Goal: Information Seeking & Learning: Learn about a topic

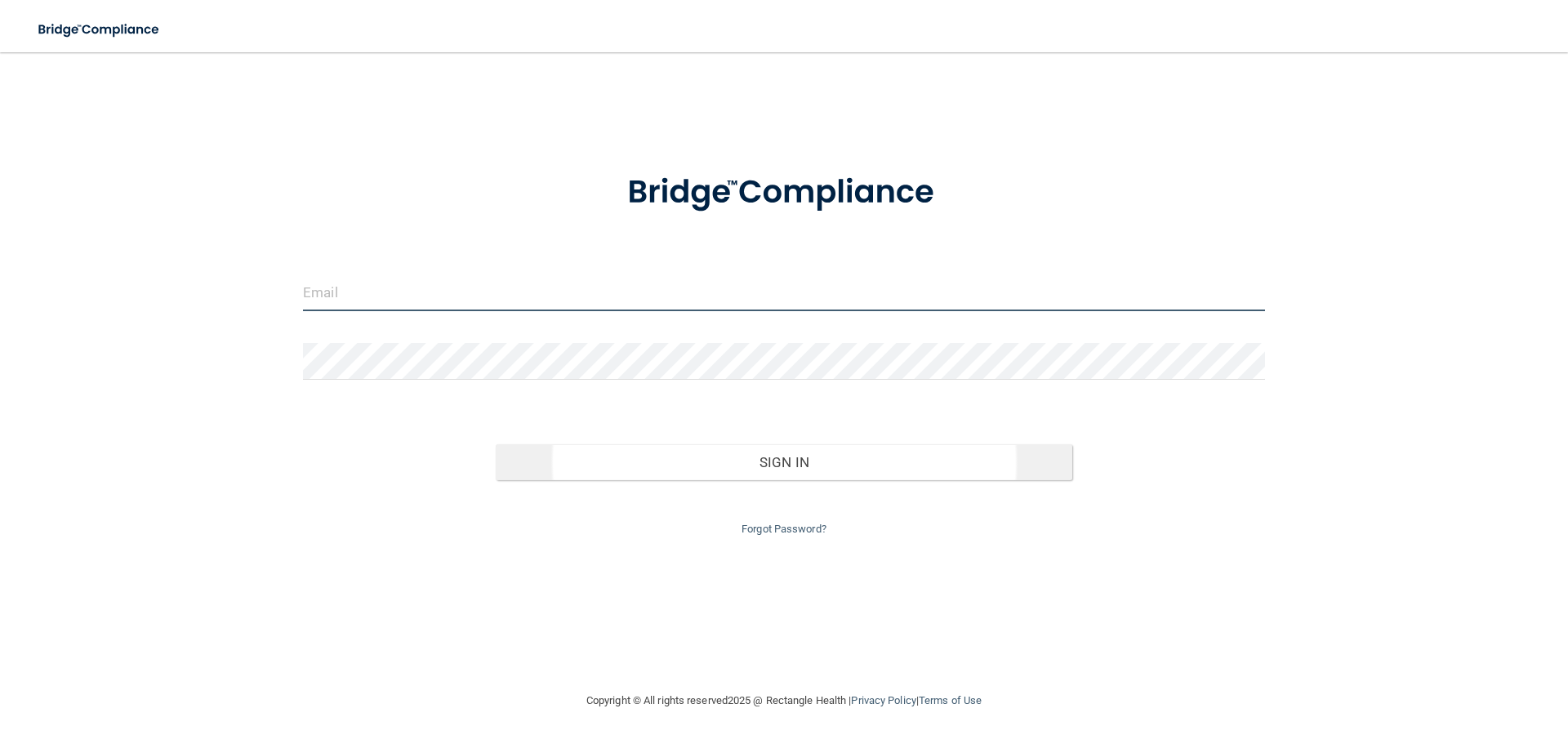
type input "[EMAIL_ADDRESS][DOMAIN_NAME]"
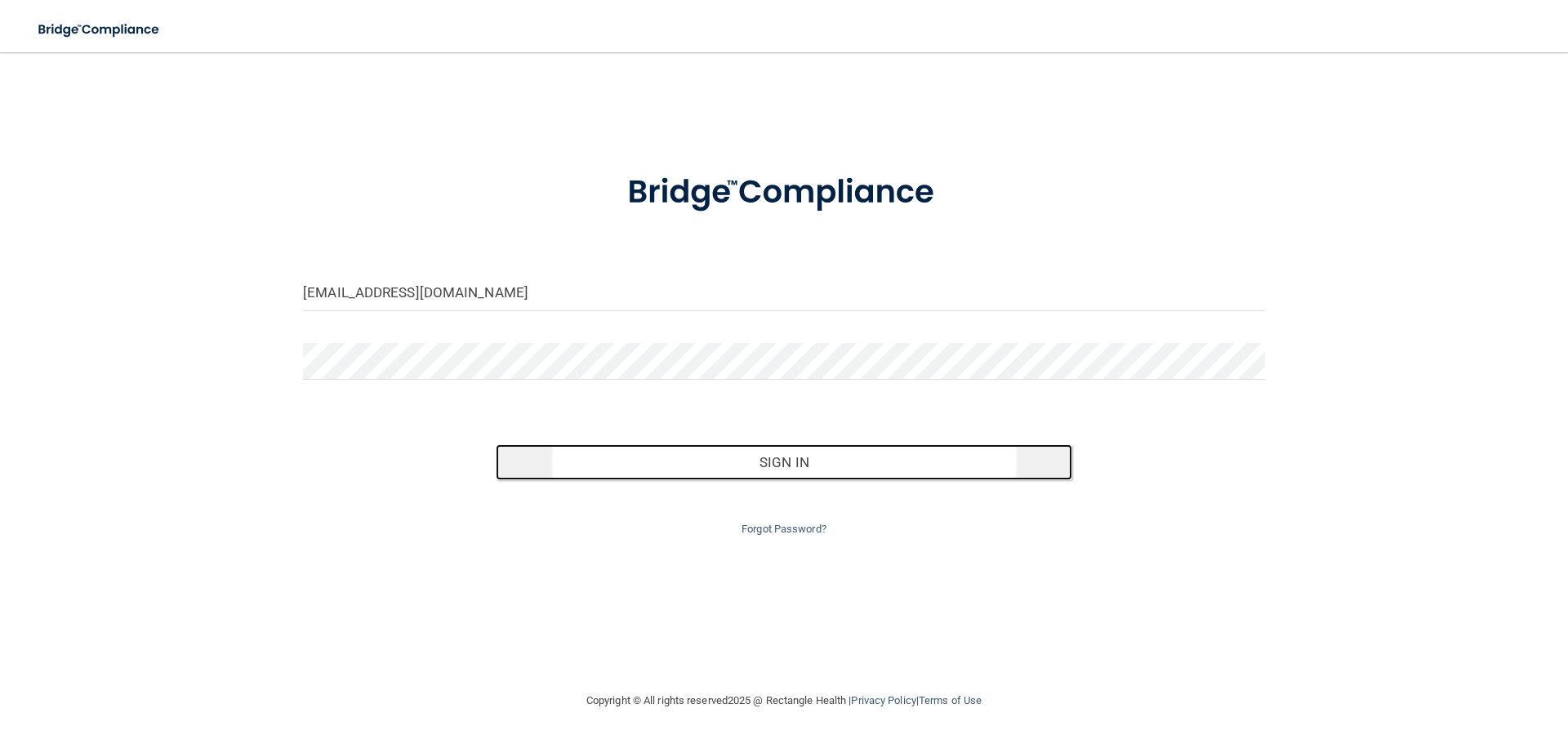
click at [782, 455] on button "Sign In" at bounding box center [785, 462] width 578 height 36
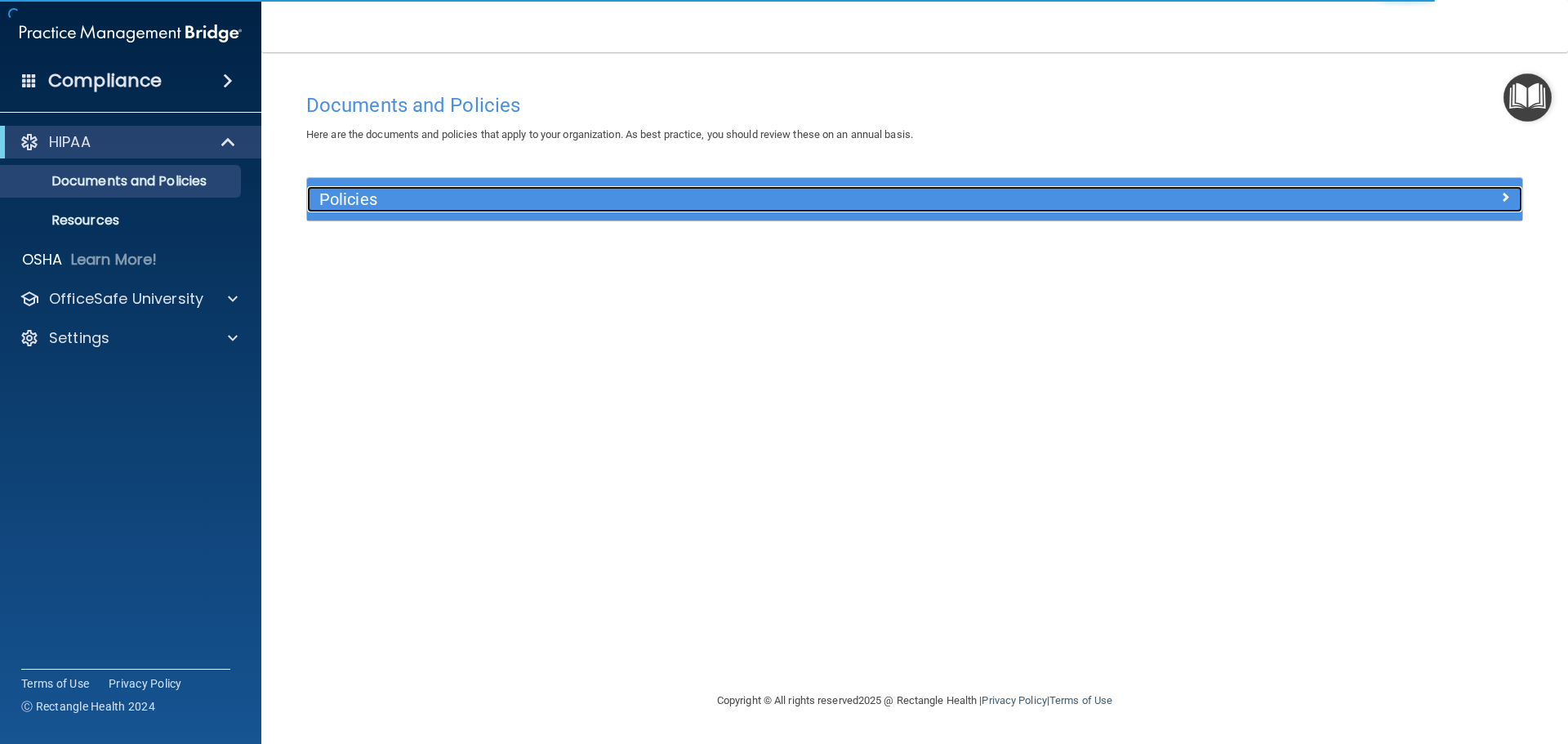
click at [1300, 195] on div at bounding box center [1370, 196] width 304 height 20
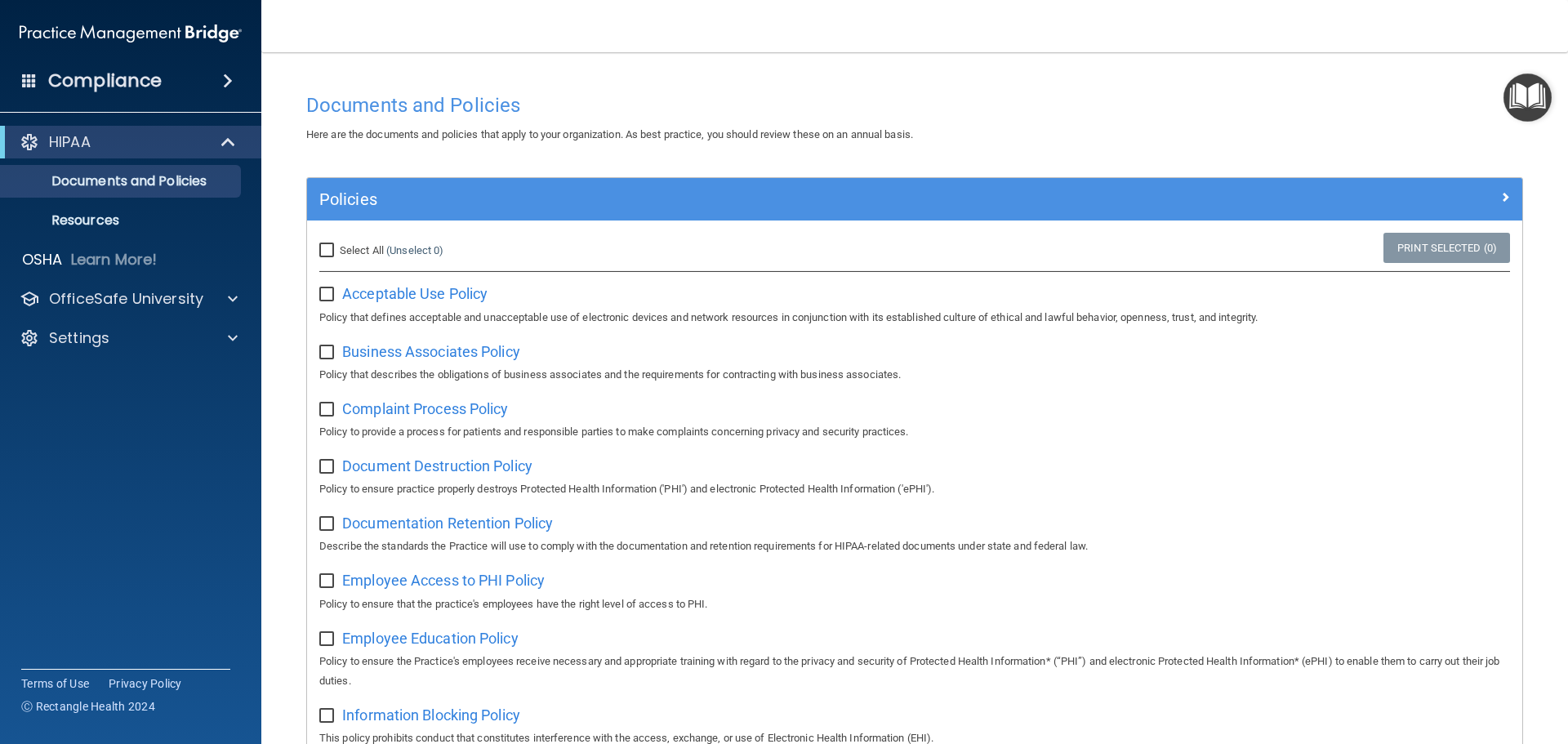
click at [329, 248] on input "Select All (Unselect 0) Unselect All" at bounding box center [328, 250] width 19 height 13
checkbox input "true"
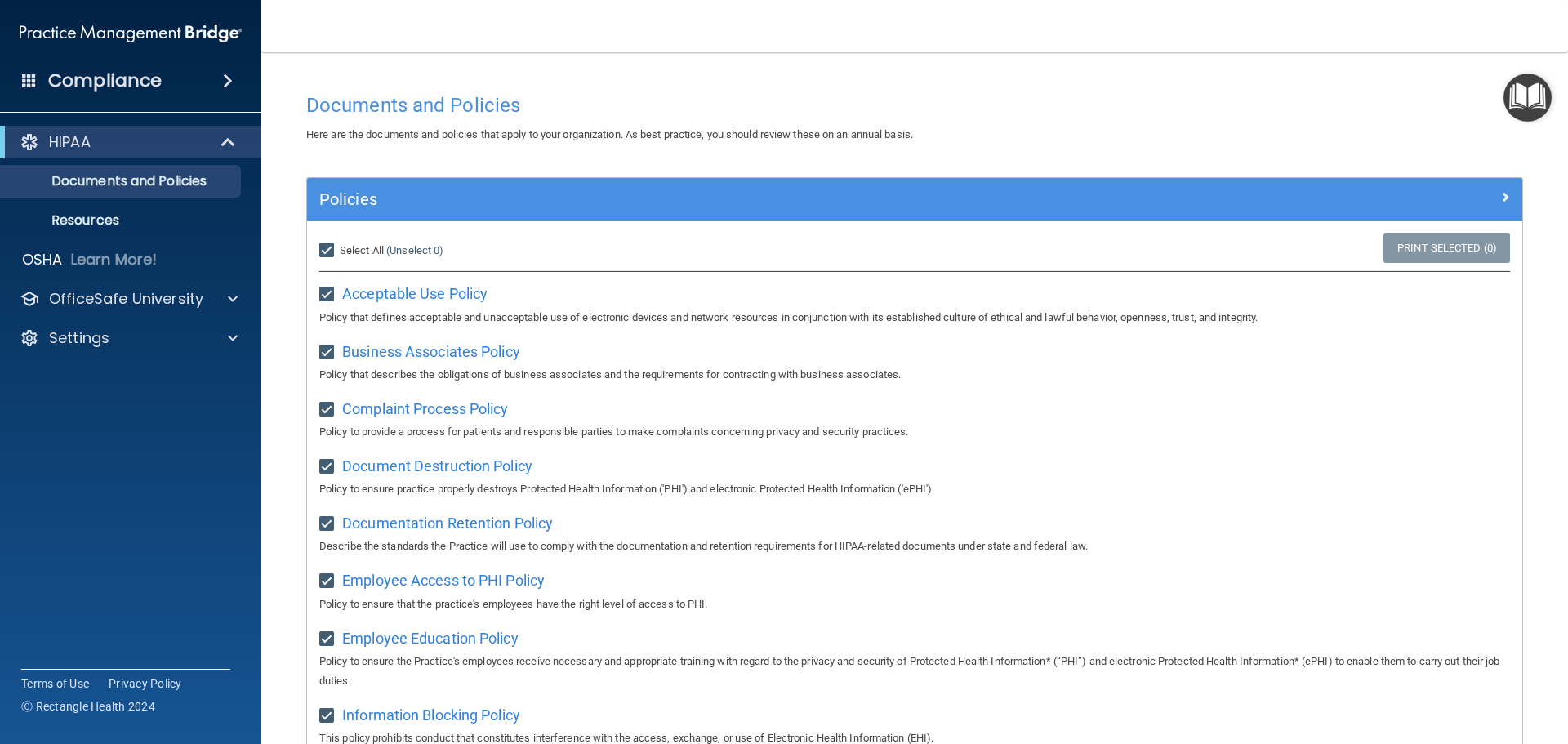
checkbox input "true"
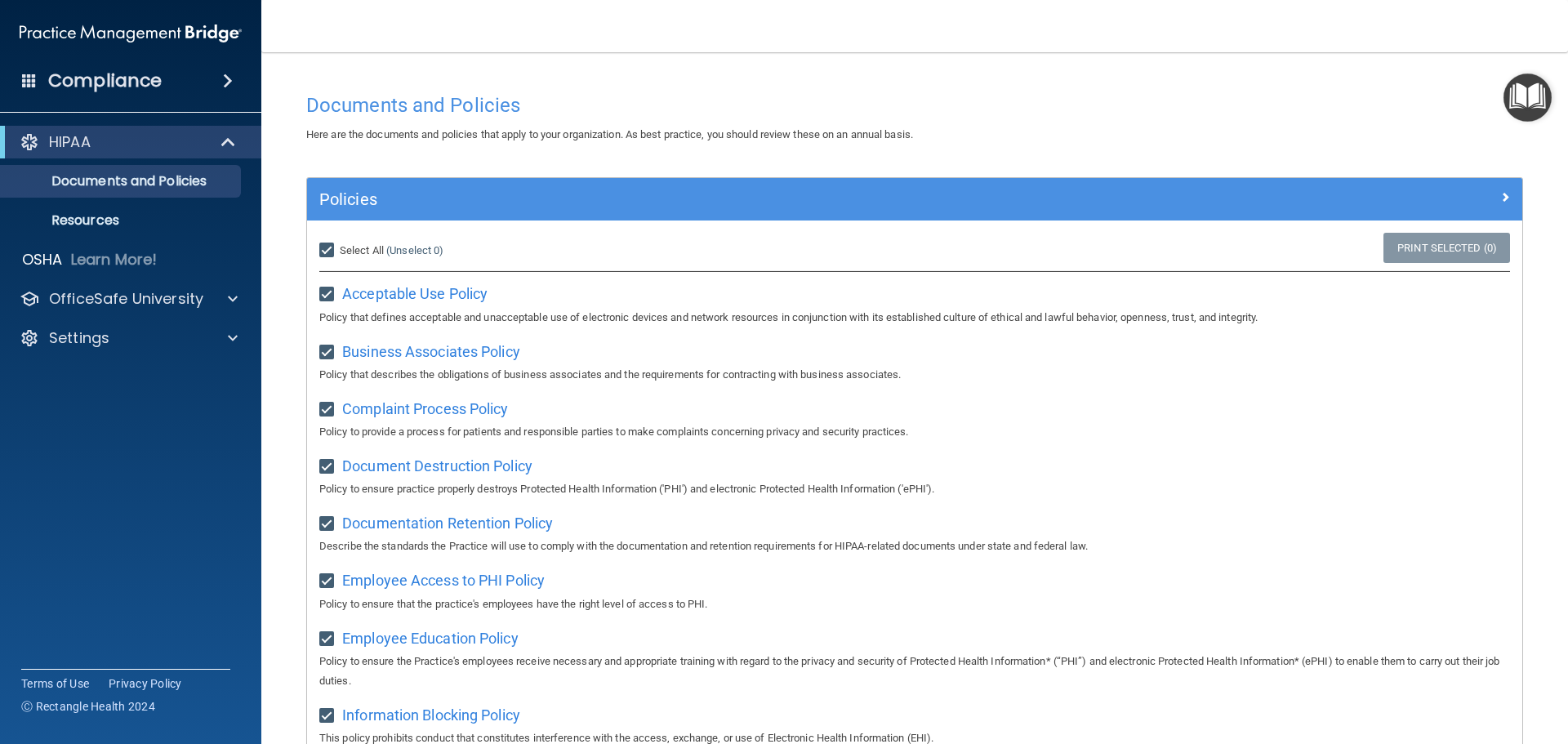
checkbox input "true"
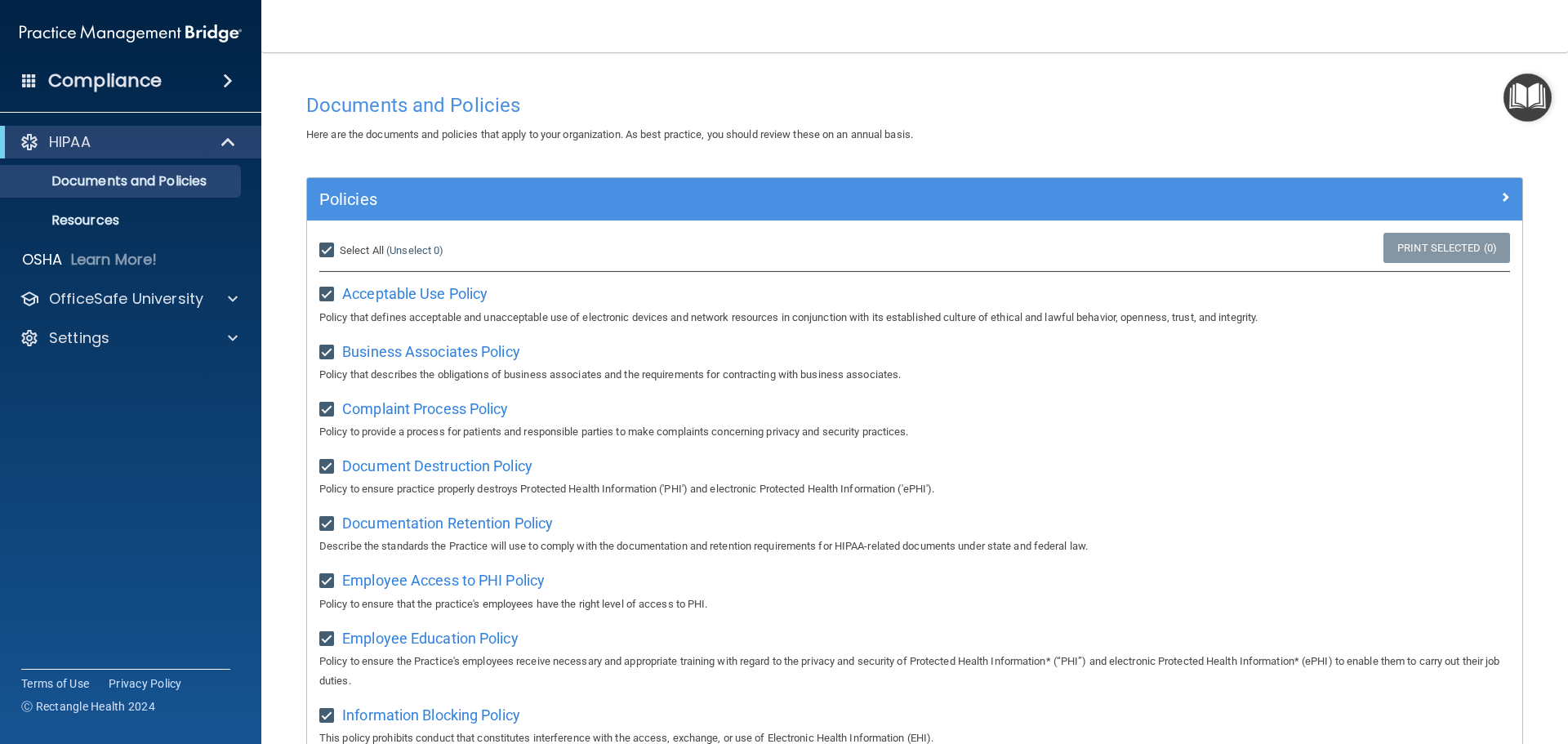
checkbox input "true"
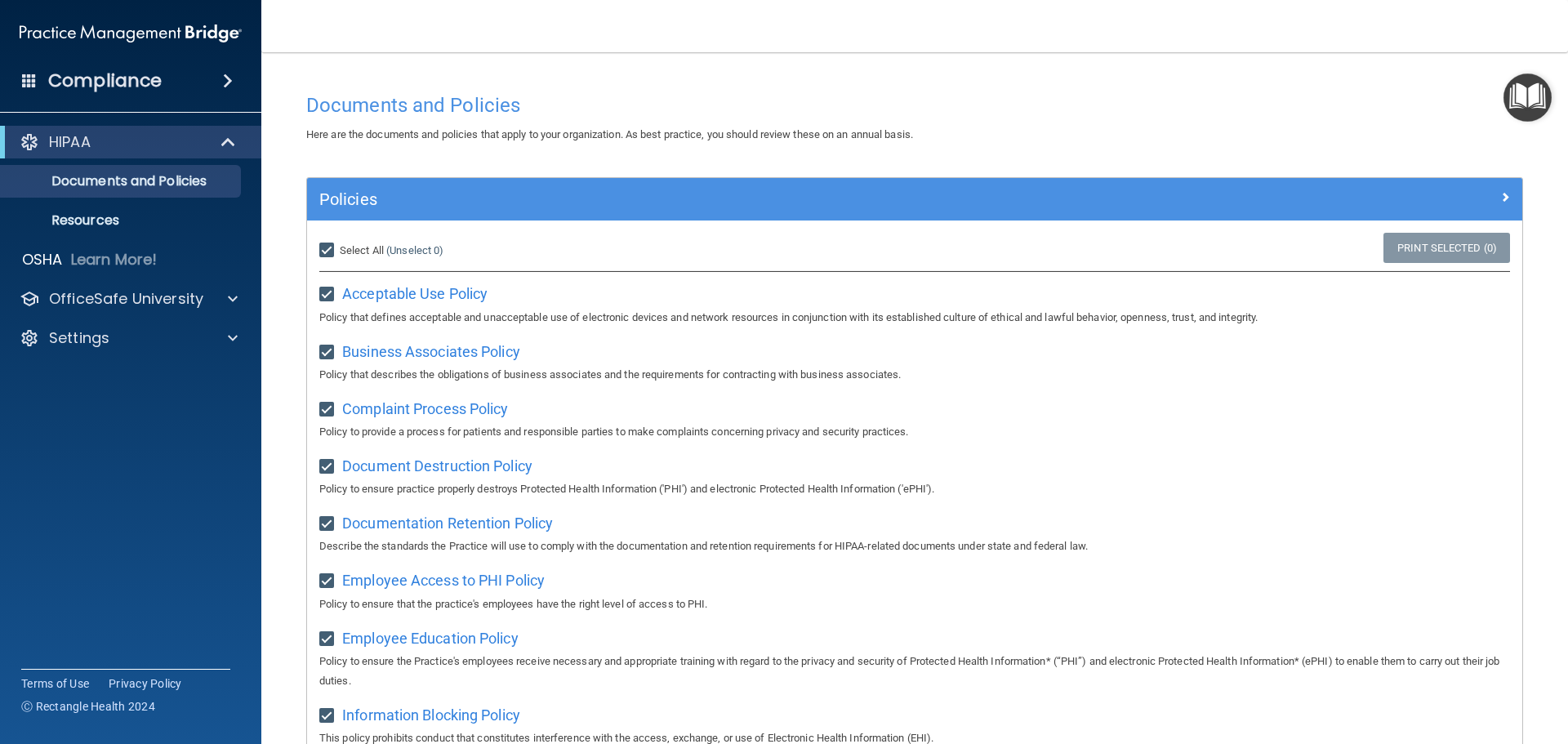
checkbox input "true"
click at [376, 286] on span "Acceptable Use Policy" at bounding box center [415, 293] width 146 height 17
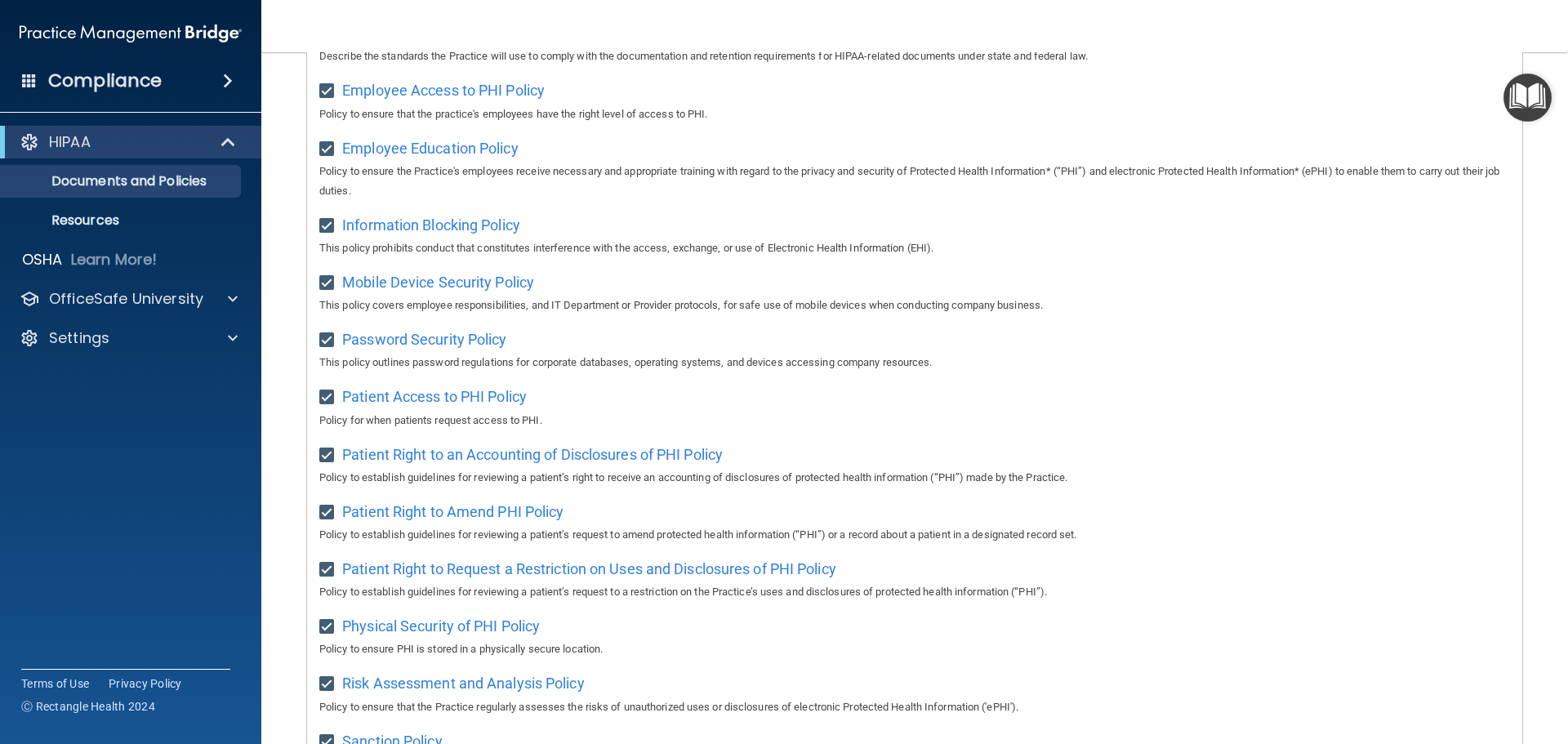
scroll to position [895, 0]
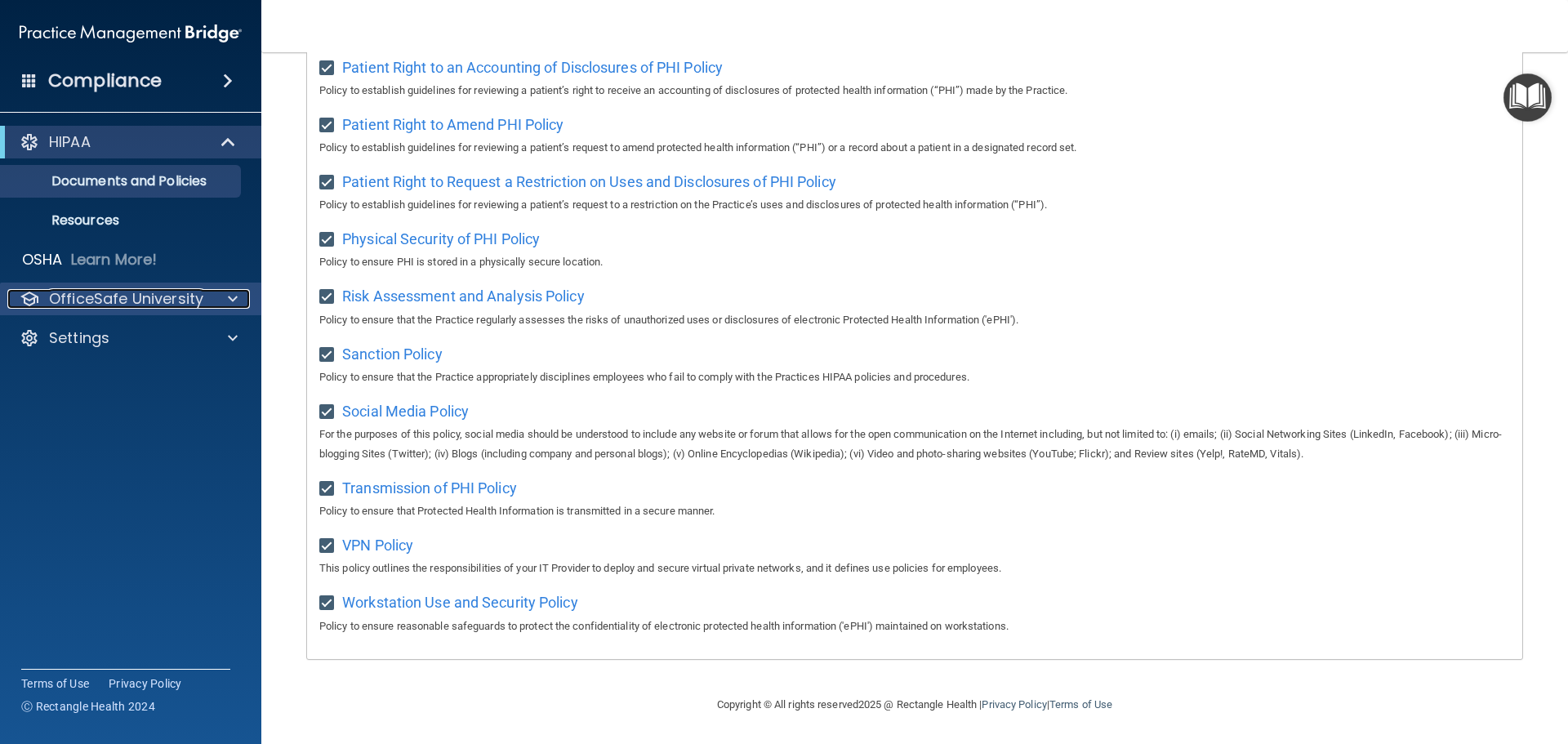
click at [216, 298] on div at bounding box center [230, 299] width 41 height 20
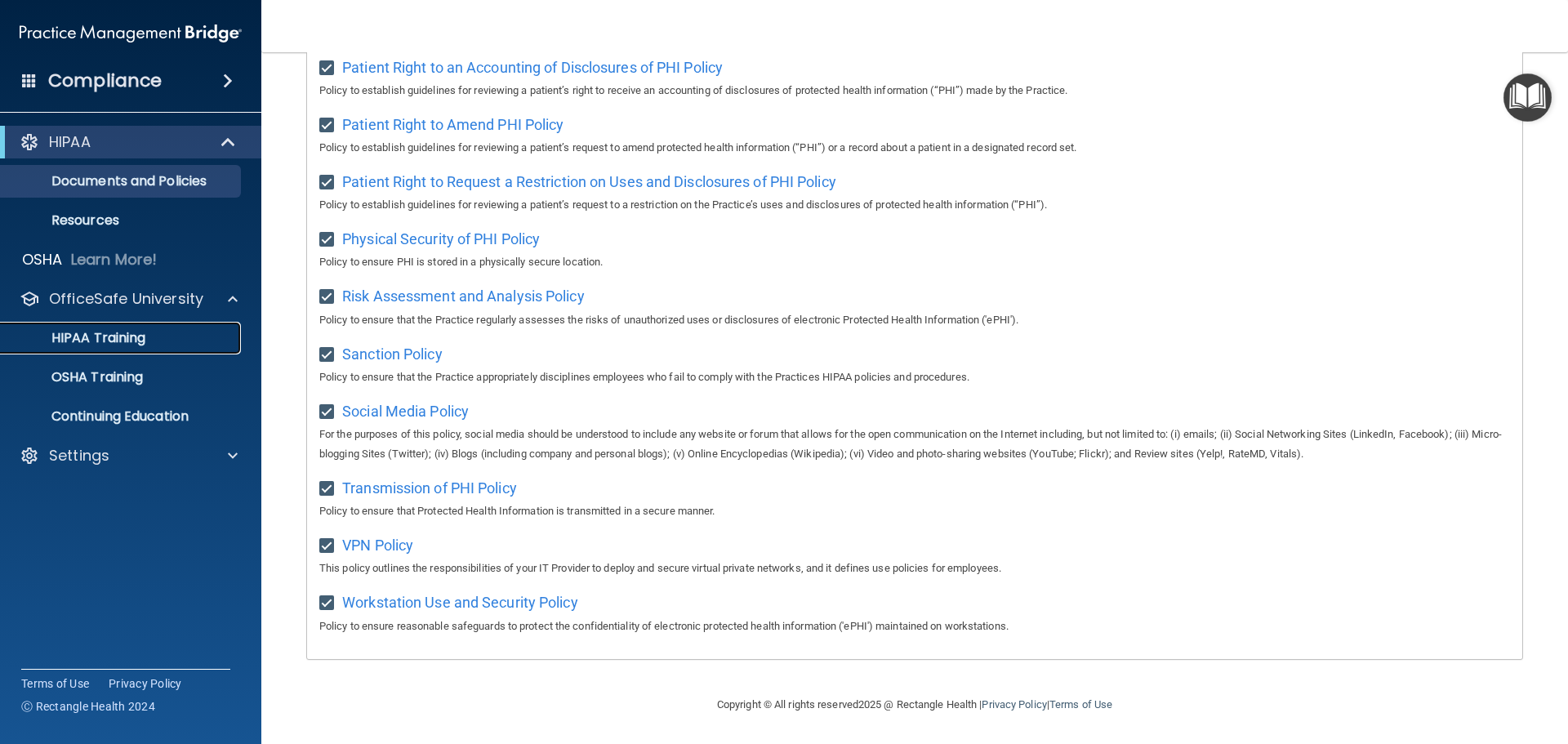
click at [133, 335] on p "HIPAA Training" at bounding box center [78, 338] width 135 height 16
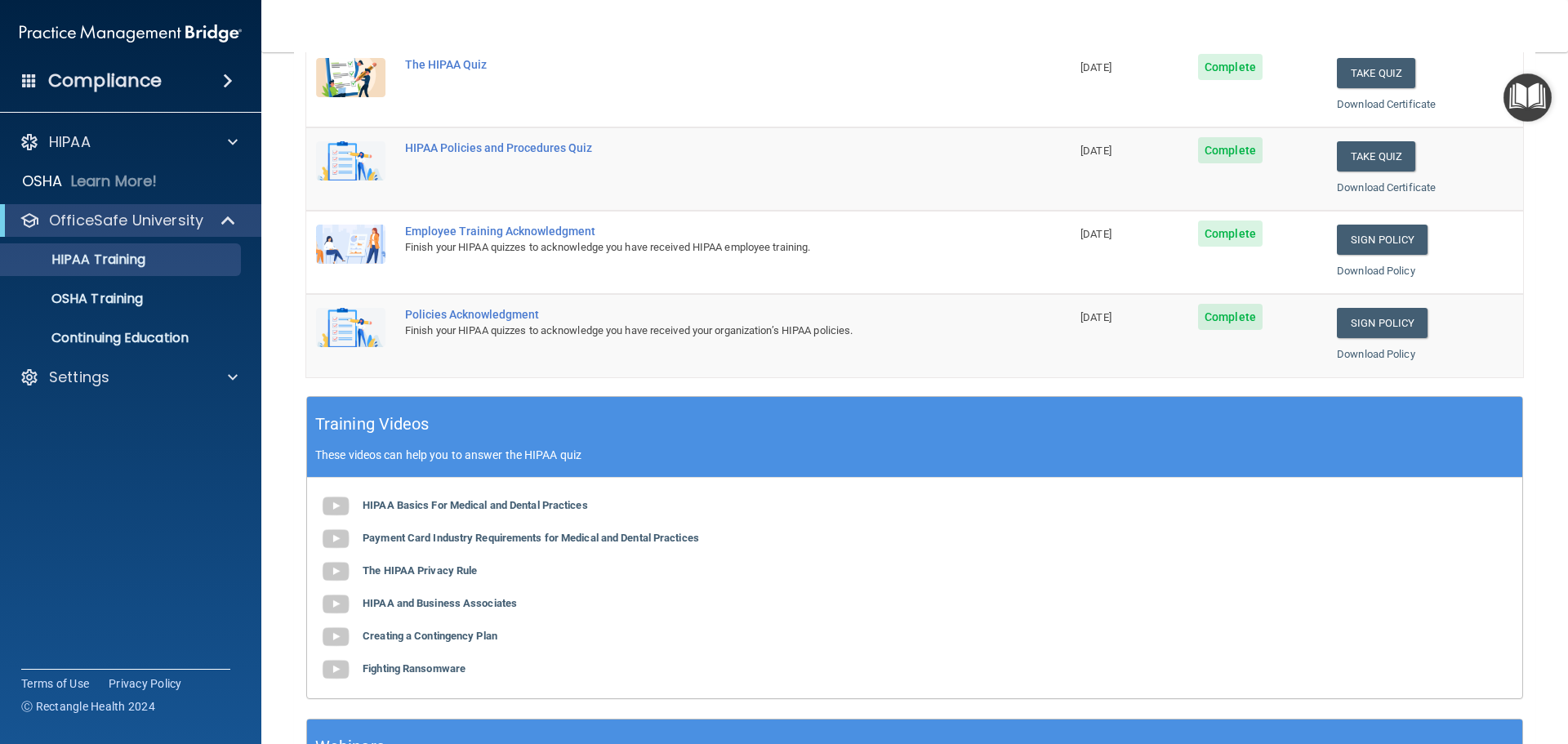
scroll to position [408, 0]
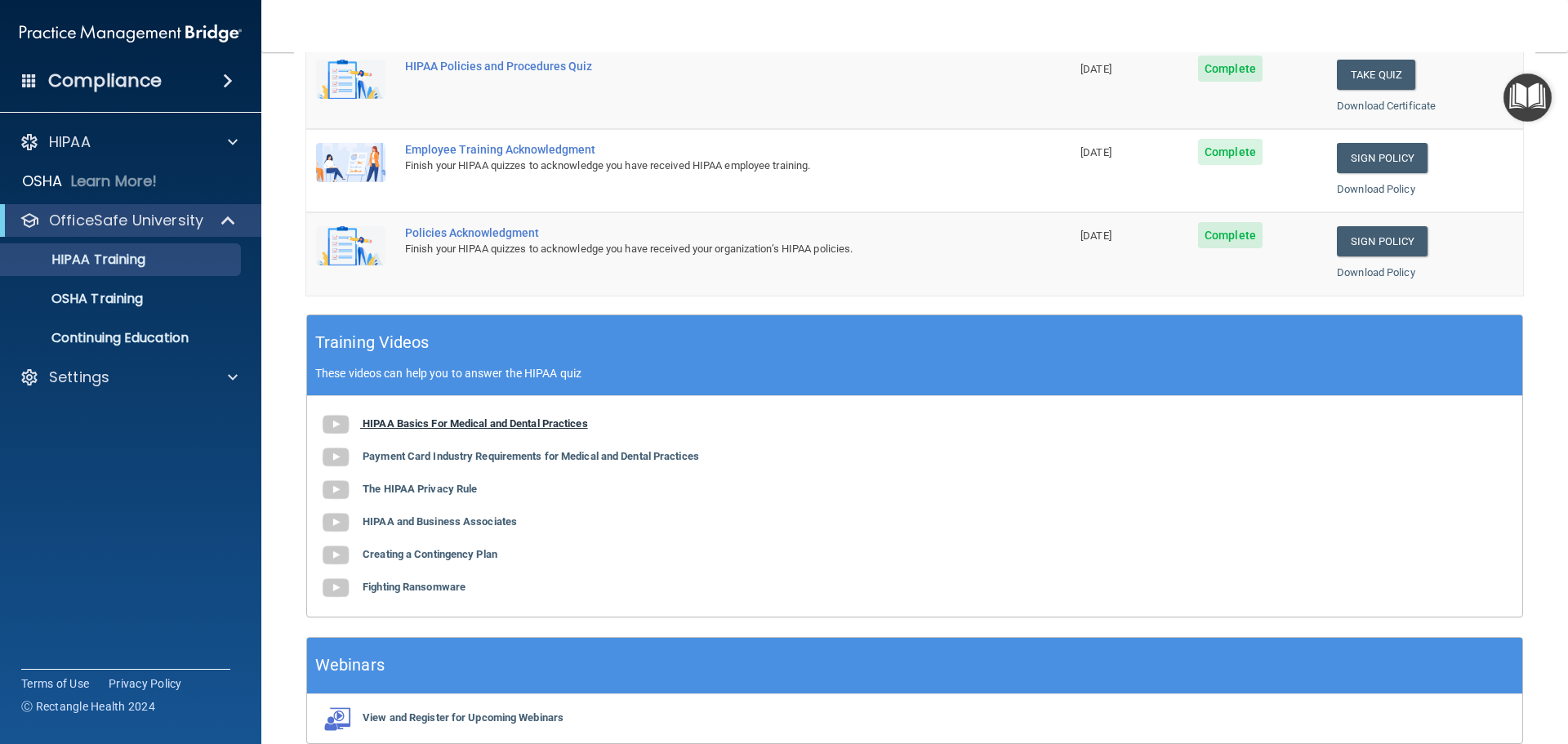
click at [487, 428] on b "HIPAA Basics For Medical and Dental Practices" at bounding box center [475, 423] width 225 height 12
click at [497, 460] on b "Payment Card Industry Requirements for Medical and Dental Practices" at bounding box center [530, 456] width 336 height 12
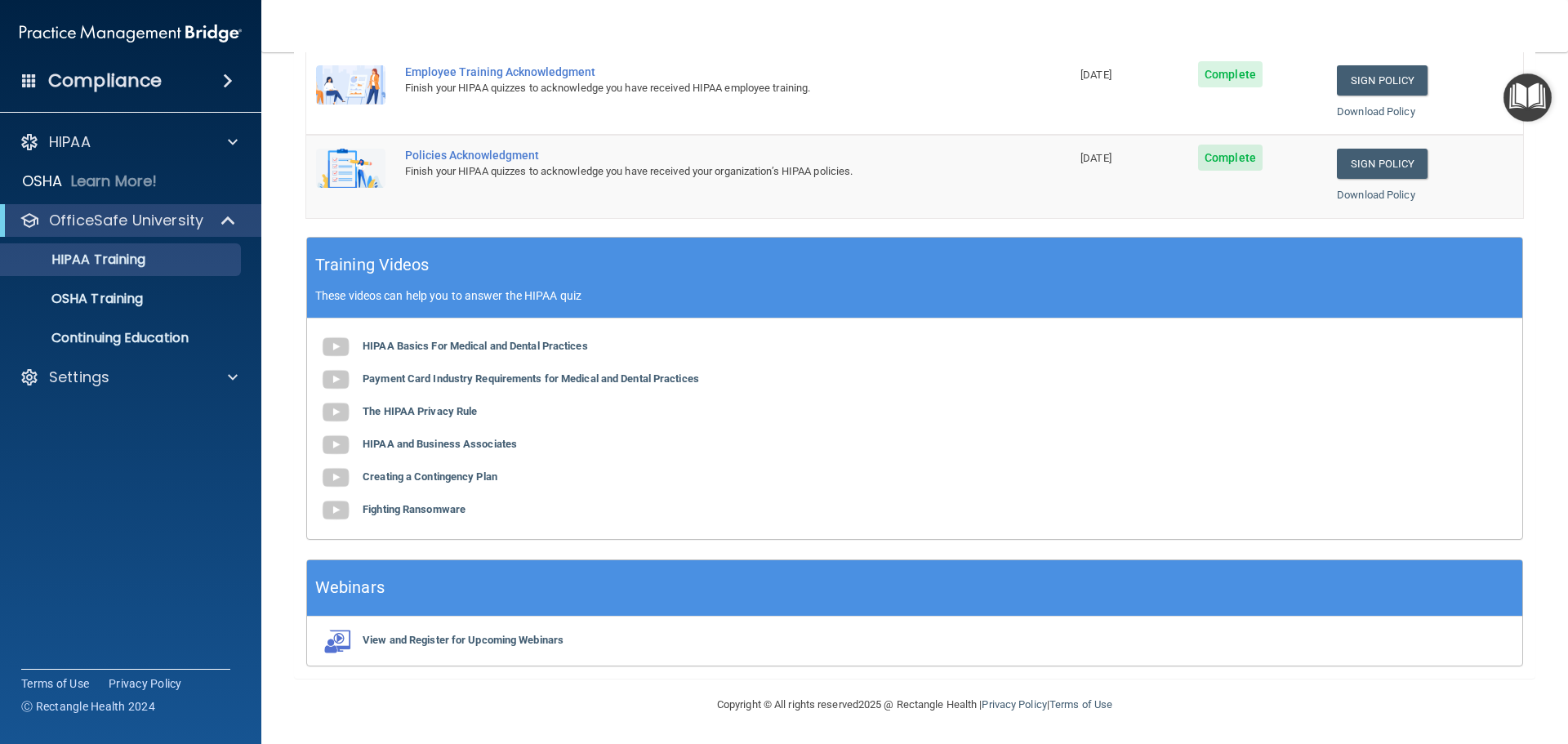
scroll to position [0, 0]
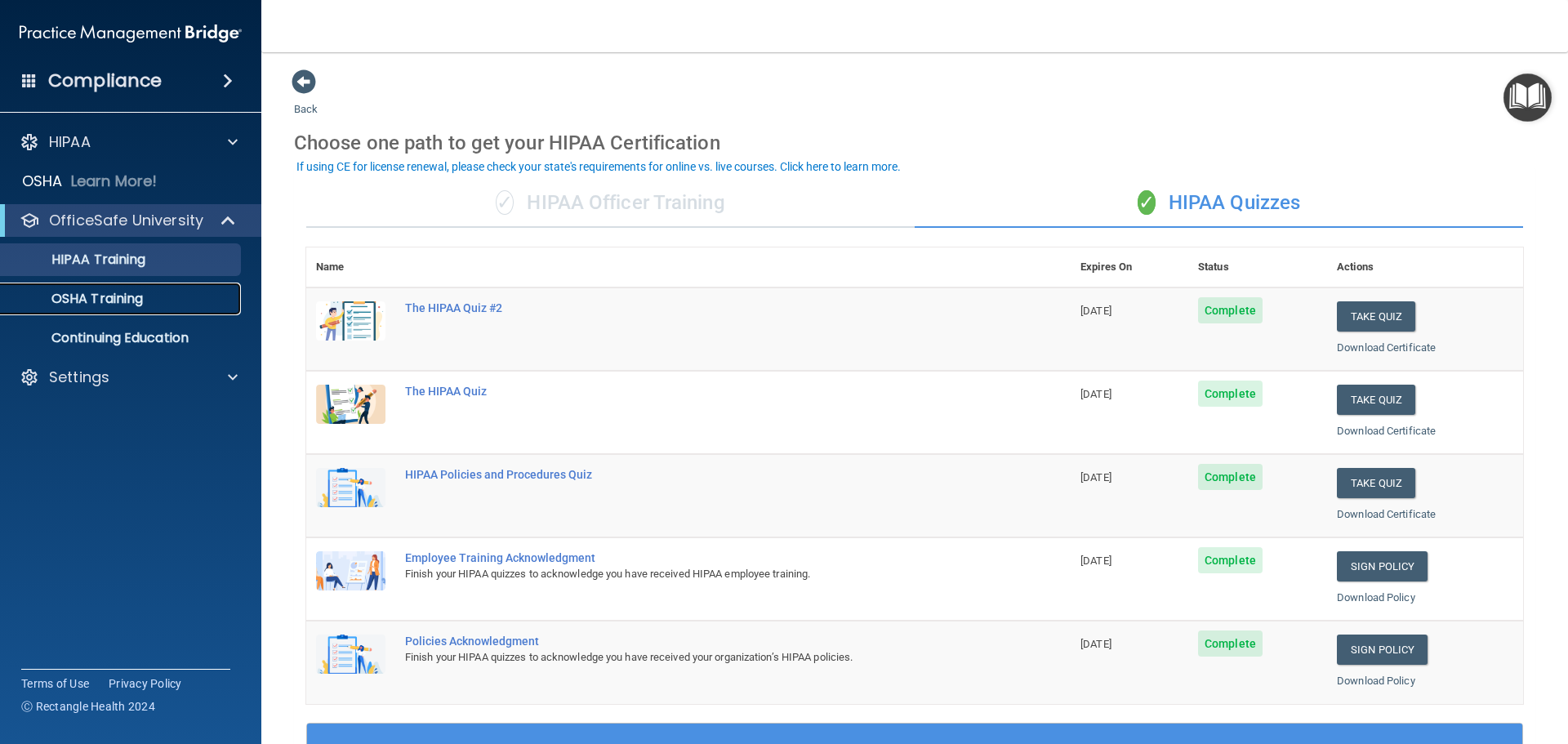
click at [118, 293] on p "OSHA Training" at bounding box center [77, 299] width 133 height 16
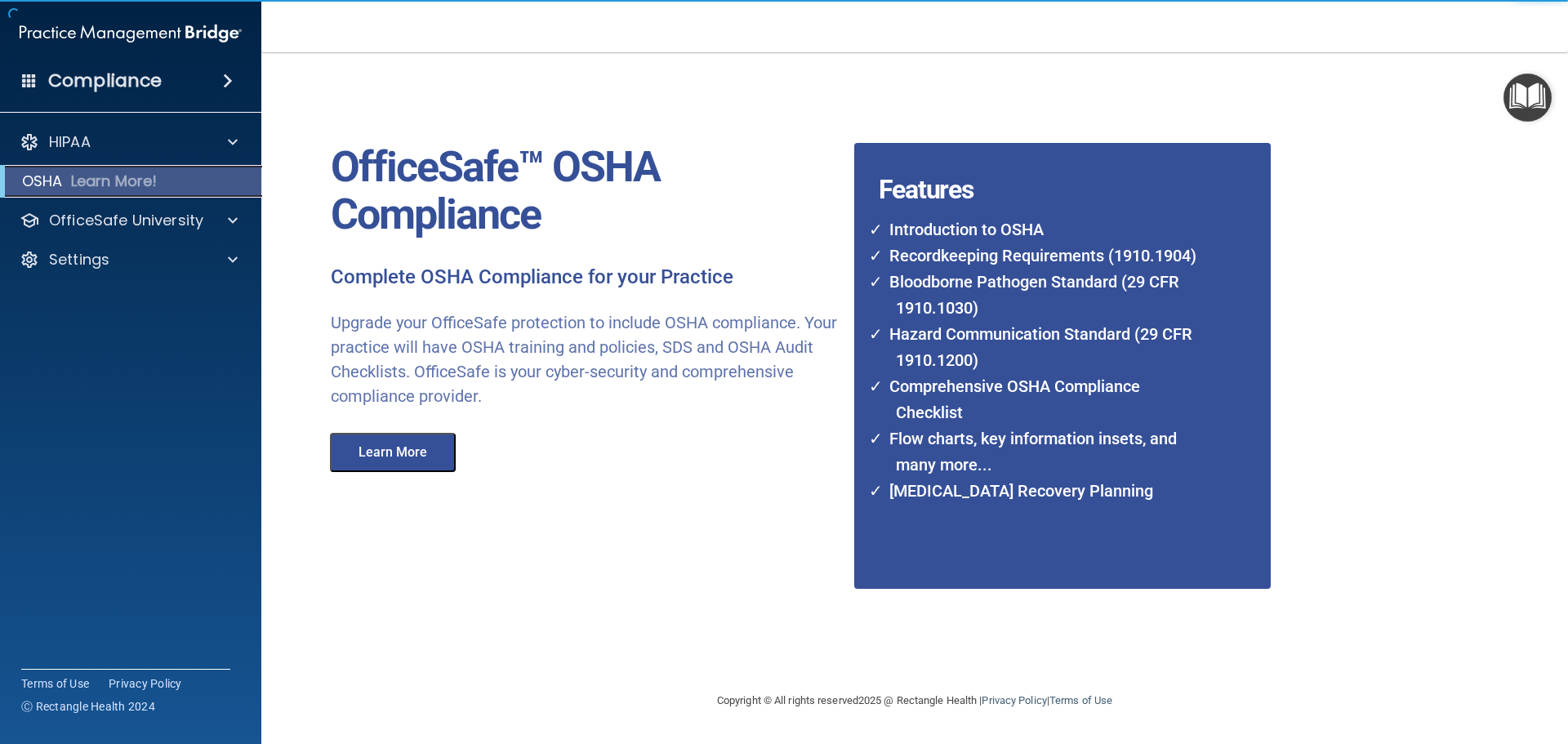
click at [129, 180] on p "Learn More!" at bounding box center [115, 182] width 87 height 20
